Goal: Task Accomplishment & Management: Use online tool/utility

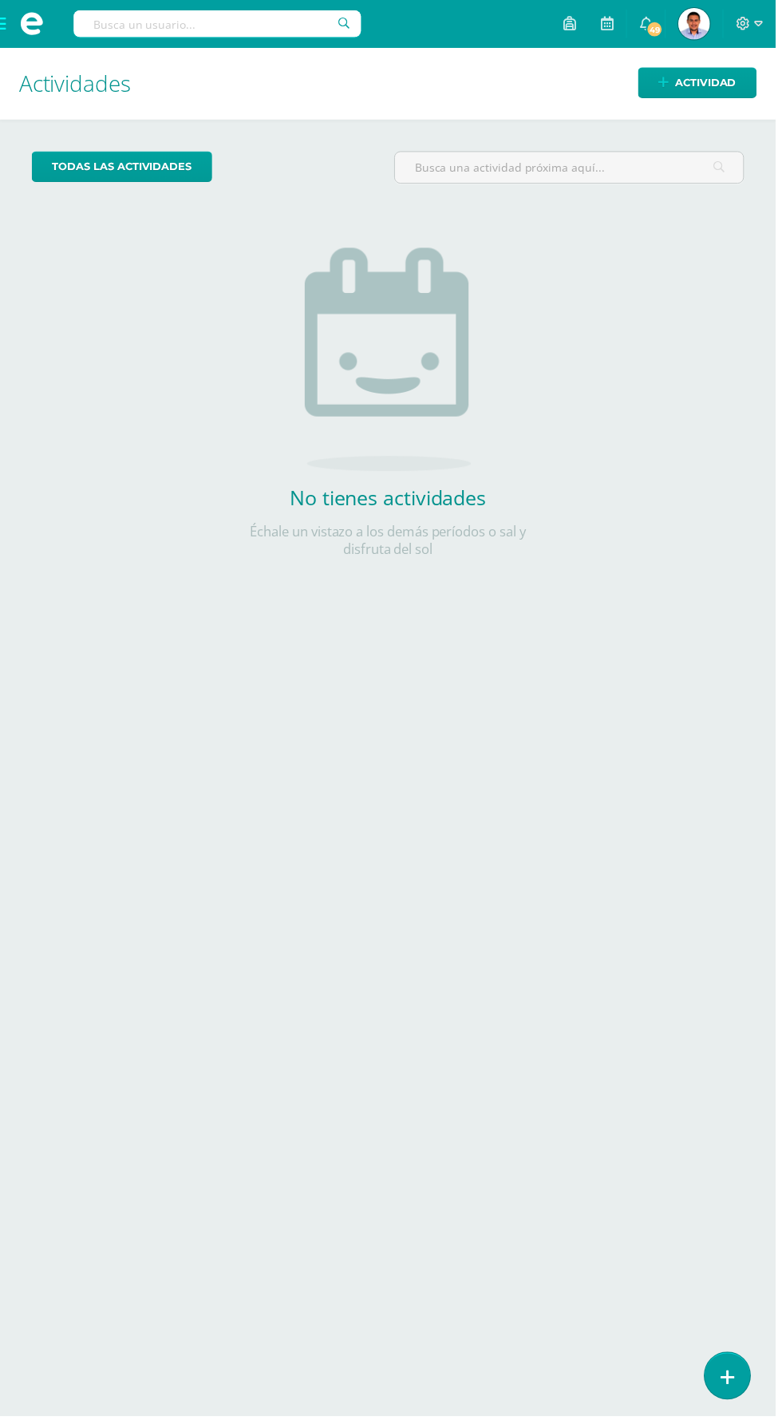
click at [748, 1399] on link at bounding box center [732, 1386] width 45 height 46
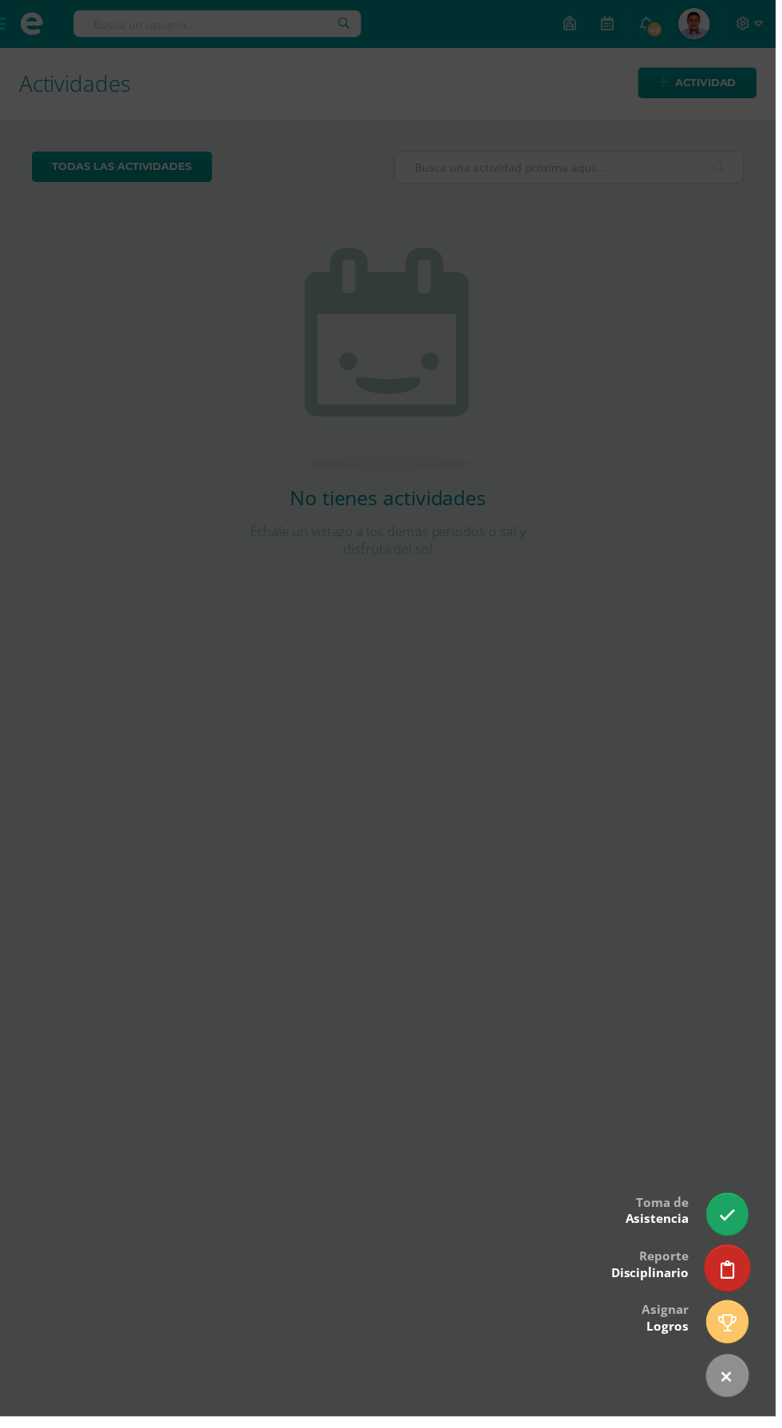
click at [738, 1289] on icon at bounding box center [733, 1280] width 14 height 18
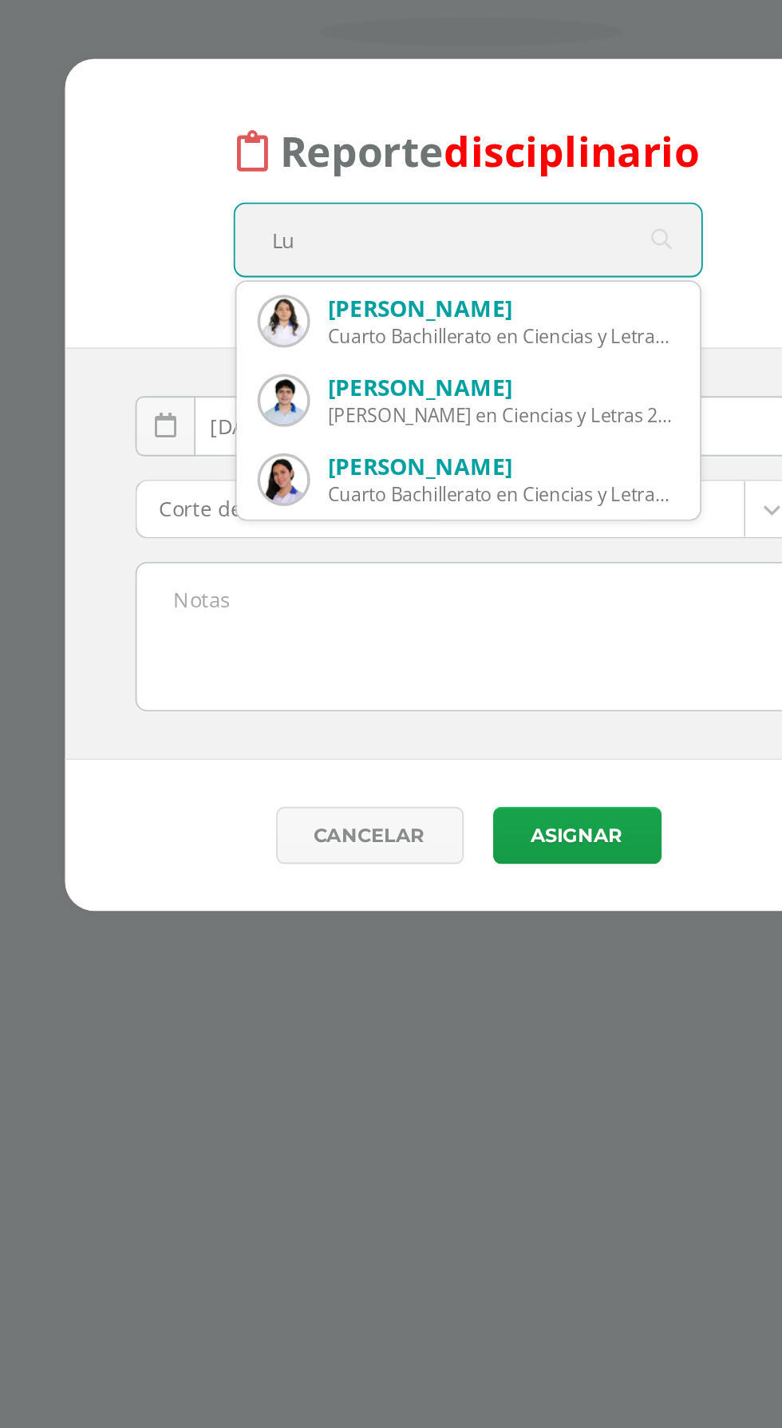
type input "L"
type input "T"
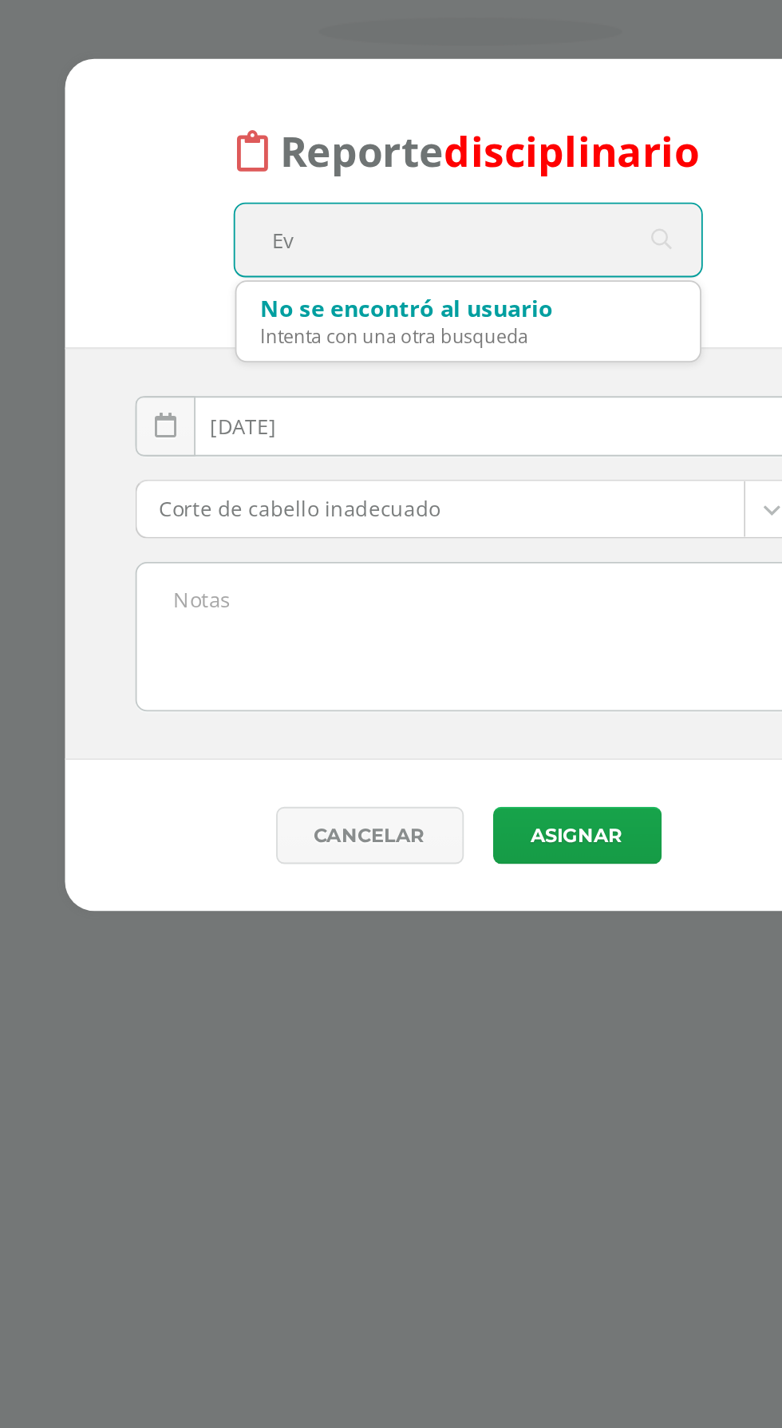
type input "E"
